Goal: Task Accomplishment & Management: Manage account settings

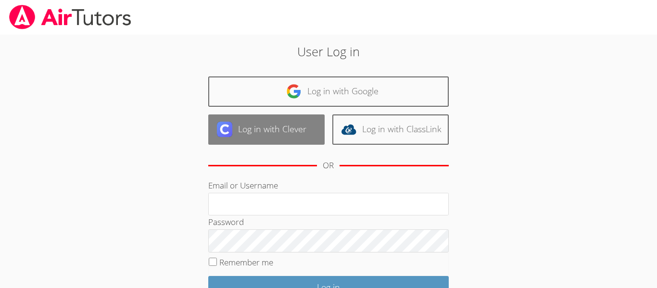
click at [298, 129] on link "Log in with Clever" at bounding box center [266, 130] width 116 height 30
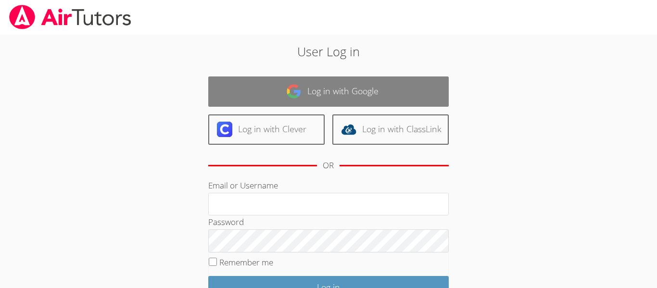
click at [350, 93] on link "Log in with Google" at bounding box center [328, 92] width 241 height 30
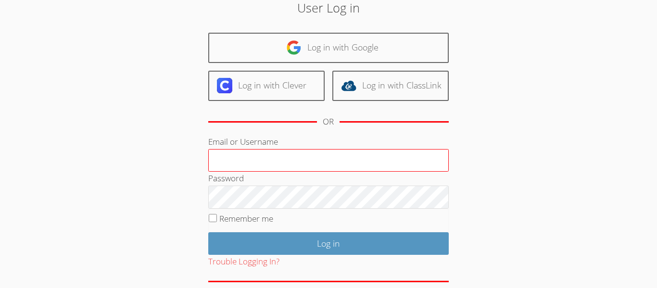
scroll to position [88, 0]
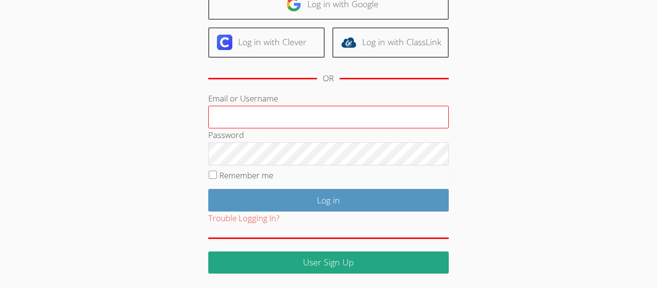
click at [357, 121] on input "Email or Username" at bounding box center [328, 117] width 241 height 23
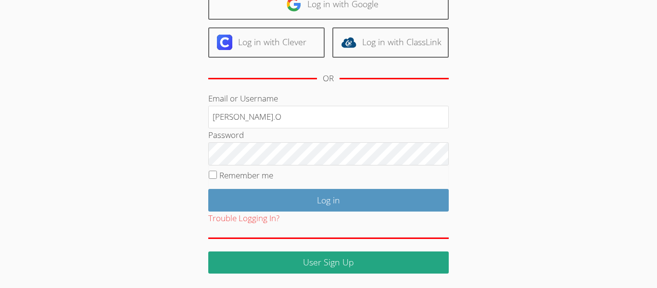
type input "[PERSON_NAME].O"
click at [441, 225] on div "Trouble Logging In?" at bounding box center [328, 219] width 241 height 14
click at [441, 229] on form "Email or Username [PERSON_NAME].O Password Remember me Log in Trouble Logging I…" at bounding box center [328, 183] width 241 height 182
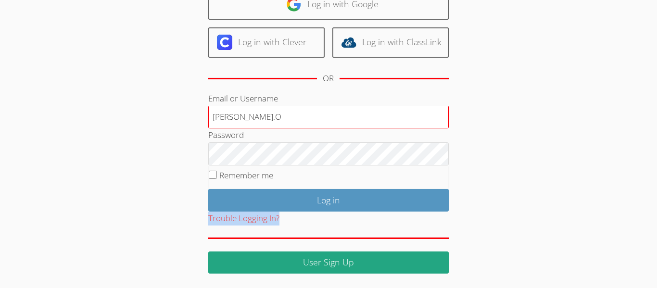
scroll to position [0, 0]
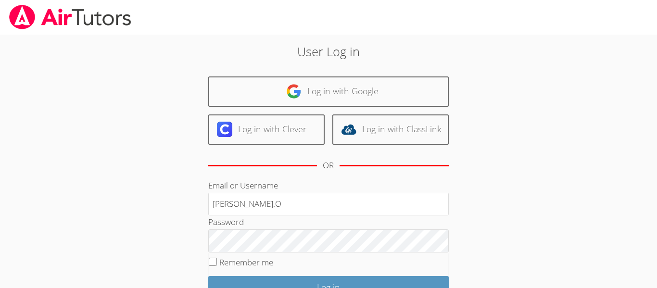
click at [479, 75] on div "User Log in Log in with Google Log in with Clever Log in with ClassLink OR Emai…" at bounding box center [328, 201] width 355 height 319
